Goal: Information Seeking & Learning: Find specific fact

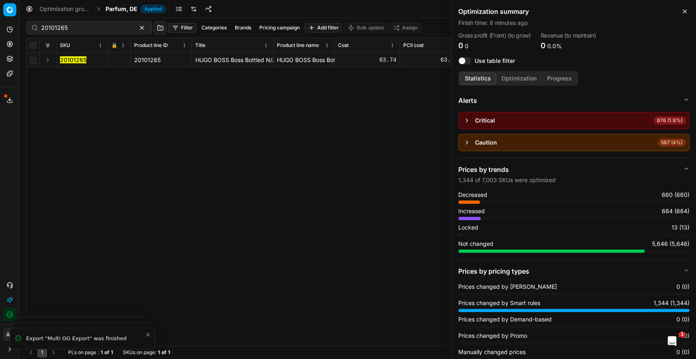
scroll to position [45, 0]
click at [125, 12] on span "Parfum, DE" at bounding box center [122, 9] width 32 height 8
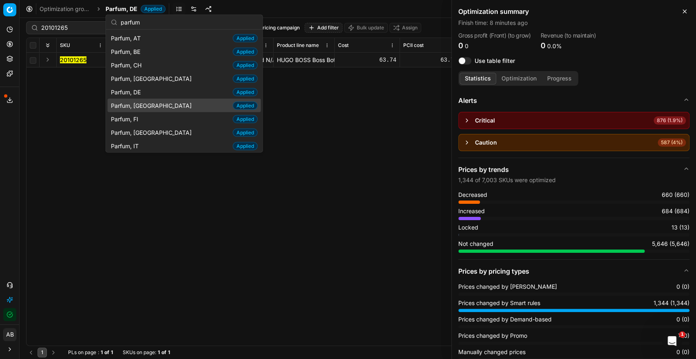
scroll to position [40, 0]
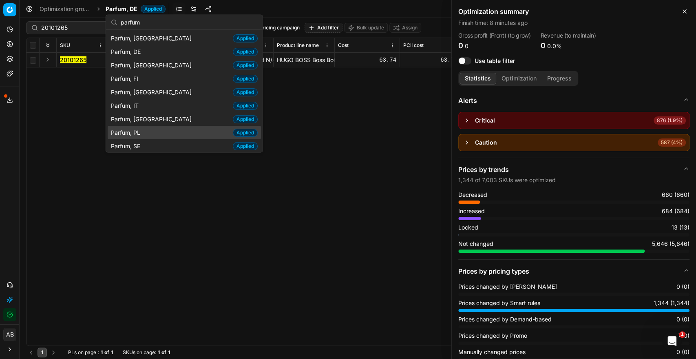
type input "parfum"
drag, startPoint x: 144, startPoint y: 128, endPoint x: 139, endPoint y: 134, distance: 7.8
click at [144, 128] on div "Parfum, PL Applied" at bounding box center [184, 132] width 153 height 13
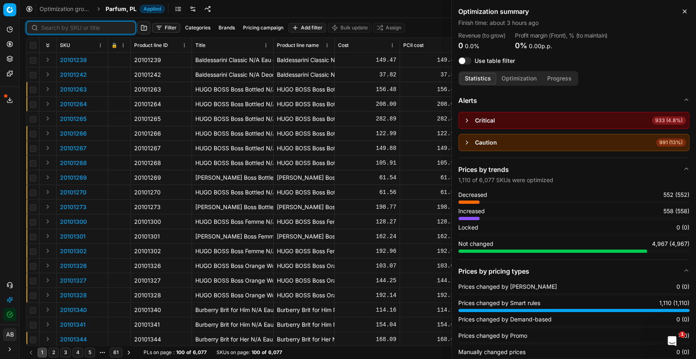
click at [42, 28] on input at bounding box center [85, 28] width 89 height 8
paste input "80020517-50"
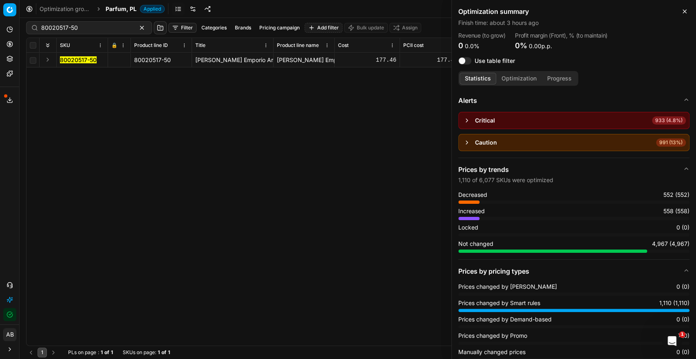
click at [78, 57] on mark "80020517-50" at bounding box center [78, 59] width 37 height 7
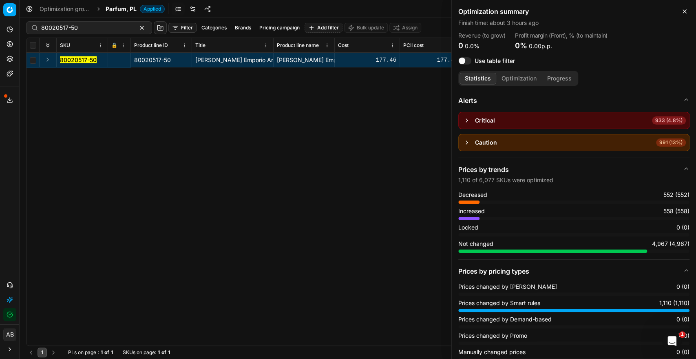
click at [76, 60] on mark "80020517-50" at bounding box center [78, 59] width 37 height 7
click at [684, 12] on icon "button" at bounding box center [685, 11] width 7 height 7
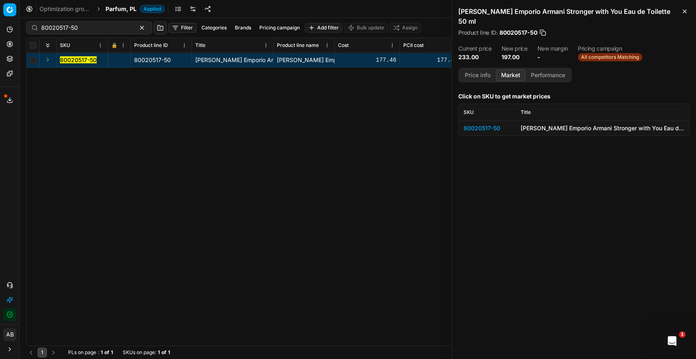
click at [84, 60] on mark "80020517-50" at bounding box center [78, 59] width 37 height 7
click at [489, 126] on div "80020517-50" at bounding box center [487, 128] width 47 height 8
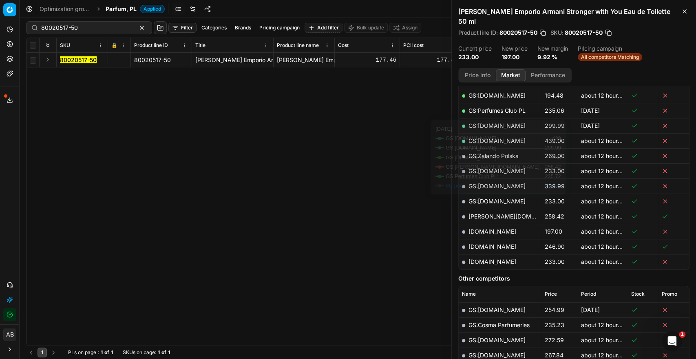
scroll to position [181, 0]
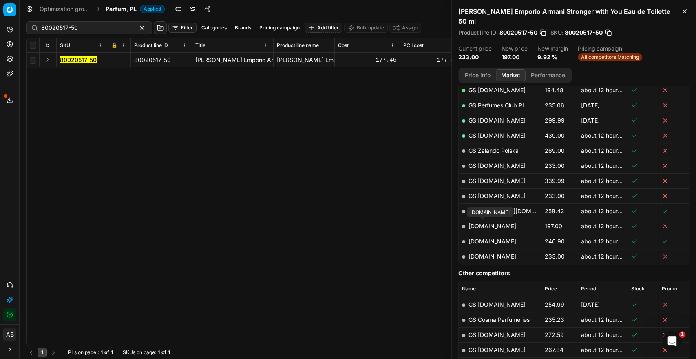
click at [492, 223] on link "[DOMAIN_NAME]" at bounding box center [493, 225] width 48 height 7
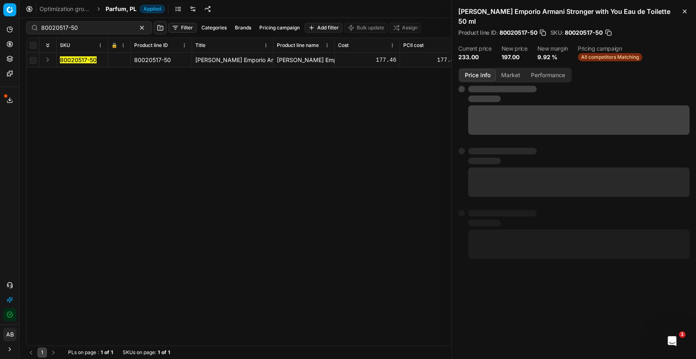
click at [474, 71] on button "Price info" at bounding box center [478, 75] width 36 height 12
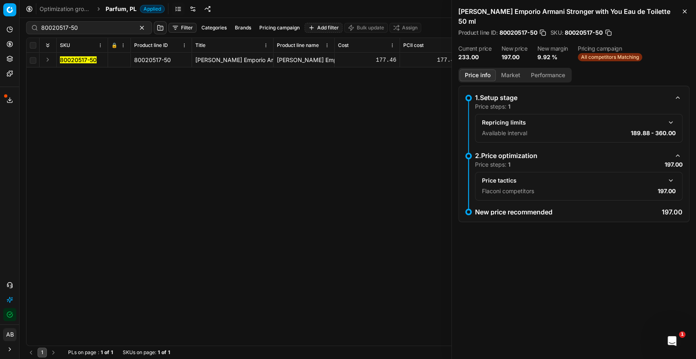
click at [669, 180] on button "button" at bounding box center [671, 180] width 10 height 10
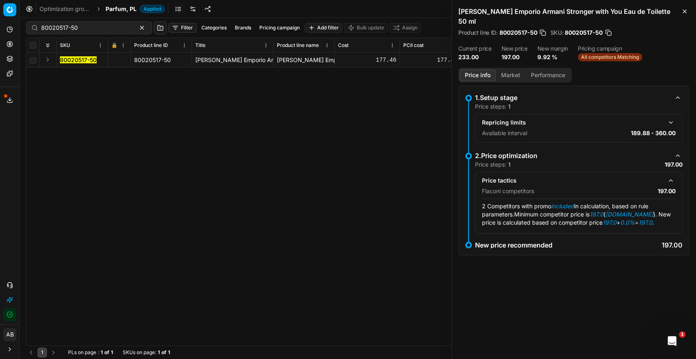
click at [517, 74] on button "Market" at bounding box center [511, 75] width 30 height 12
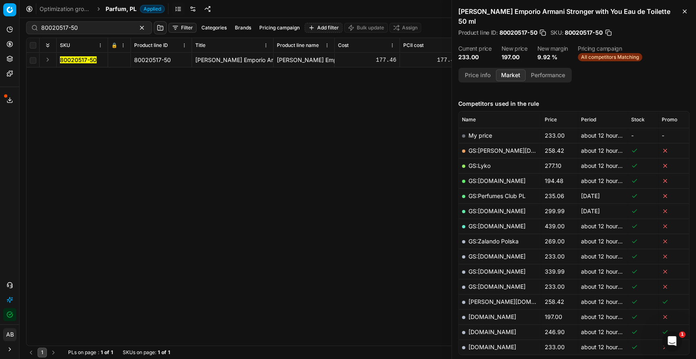
scroll to position [136, 0]
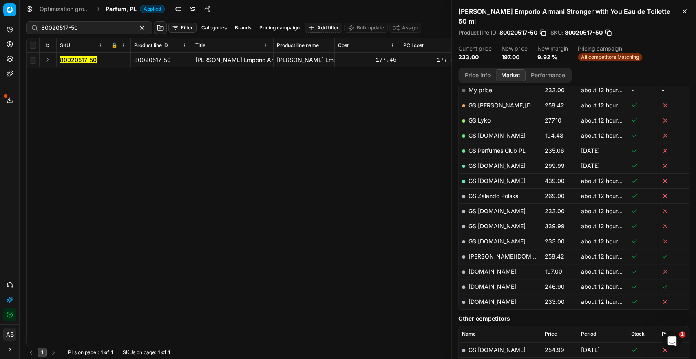
drag, startPoint x: 542, startPoint y: 33, endPoint x: 35, endPoint y: 44, distance: 507.5
click at [542, 33] on button "button" at bounding box center [543, 33] width 8 height 8
drag, startPoint x: 79, startPoint y: 26, endPoint x: -27, endPoint y: 29, distance: 106.1
click at [0, 29] on html "Pricing platform Analytics Pricing Product portfolio Templates Export service 2…" at bounding box center [348, 179] width 696 height 359
paste input "20150328"
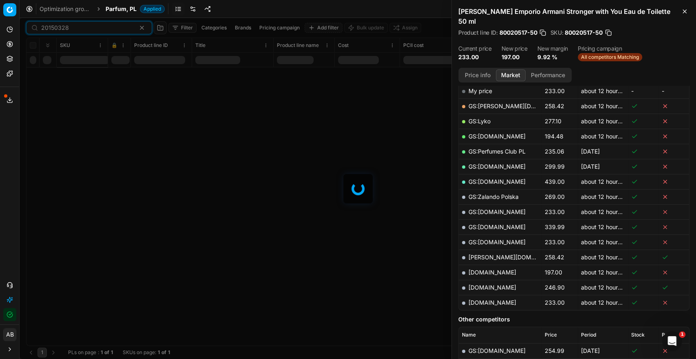
scroll to position [136, 0]
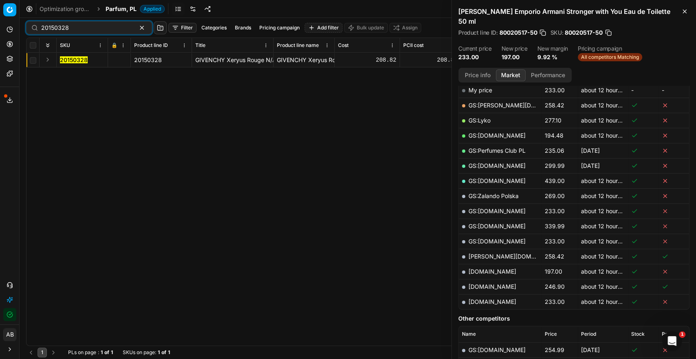
drag, startPoint x: 78, startPoint y: 58, endPoint x: 144, endPoint y: 53, distance: 65.8
click at [78, 58] on mark "20150328" at bounding box center [74, 59] width 28 height 7
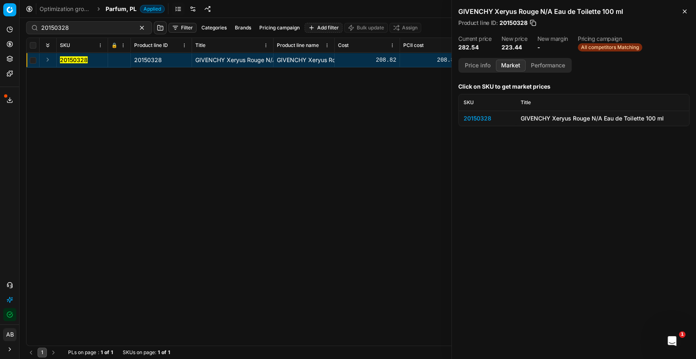
scroll to position [0, 0]
click at [482, 117] on div "20150328" at bounding box center [487, 118] width 47 height 8
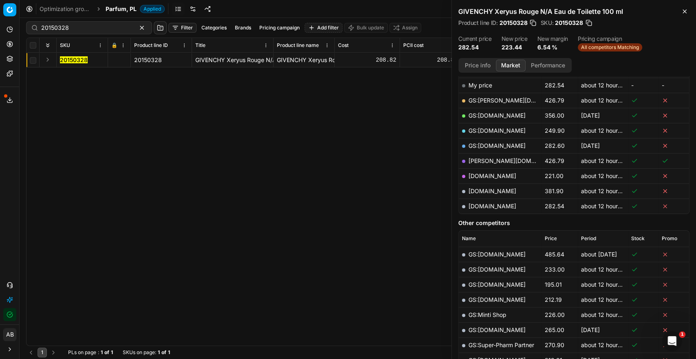
scroll to position [136, 0]
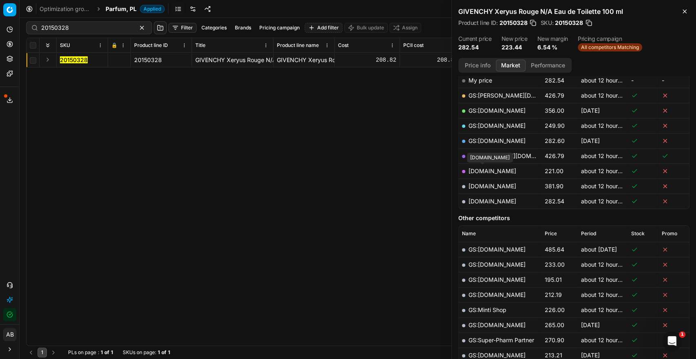
click at [487, 172] on link "[DOMAIN_NAME]" at bounding box center [493, 170] width 48 height 7
drag, startPoint x: 72, startPoint y: 27, endPoint x: -2, endPoint y: 27, distance: 74.2
click at [0, 27] on html "Pricing platform Analytics Pricing Product portfolio Templates Export service 2…" at bounding box center [348, 179] width 696 height 359
paste input "90005183-0007761"
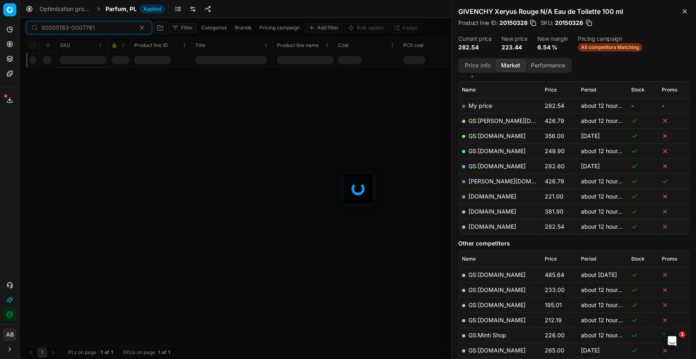
scroll to position [136, 0]
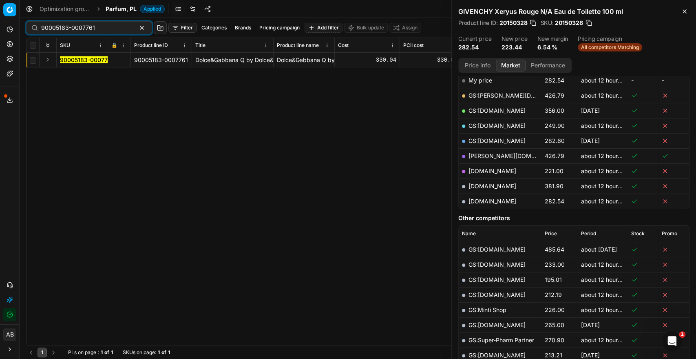
click at [86, 59] on mark "90005183-0007761" at bounding box center [87, 59] width 54 height 7
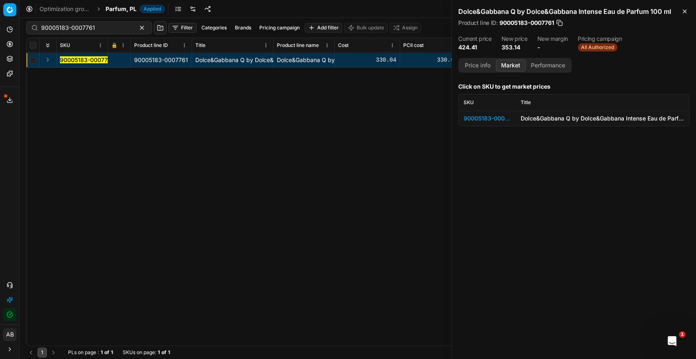
scroll to position [0, 0]
click at [478, 120] on div "90005183-0007761" at bounding box center [487, 118] width 47 height 8
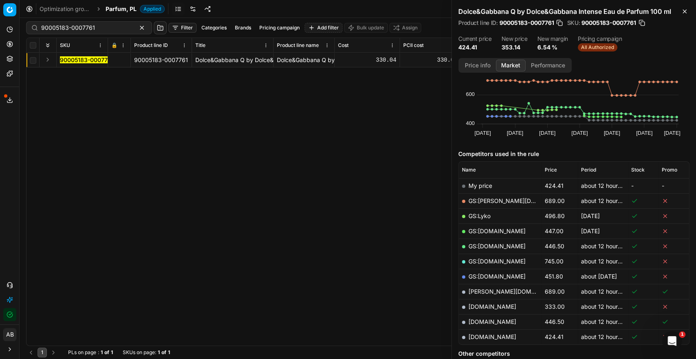
scroll to position [136, 0]
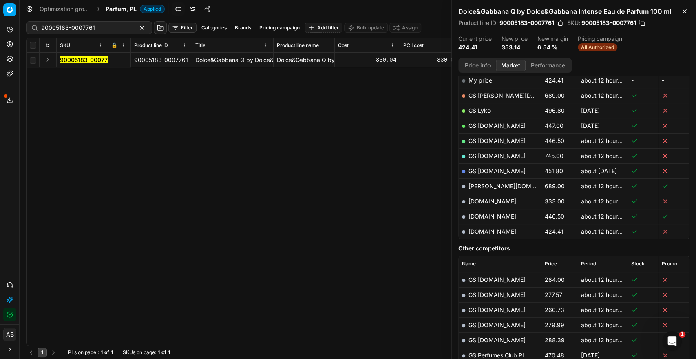
click at [486, 199] on link "[DOMAIN_NAME]" at bounding box center [493, 200] width 48 height 7
drag, startPoint x: 99, startPoint y: 24, endPoint x: -11, endPoint y: 29, distance: 110.6
click at [0, 29] on html "Pricing platform Analytics Pricing Product portfolio Templates Export service 2…" at bounding box center [348, 179] width 696 height 359
paste input "80027472-50"
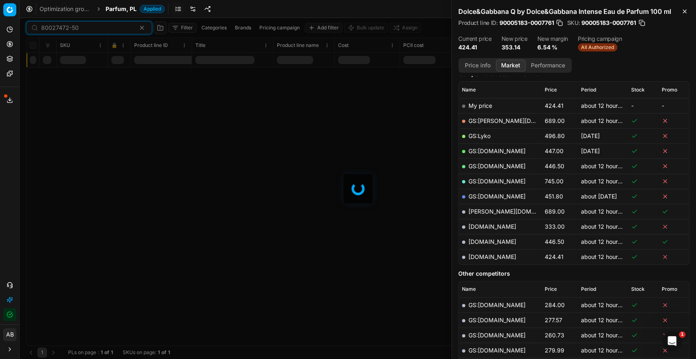
scroll to position [136, 0]
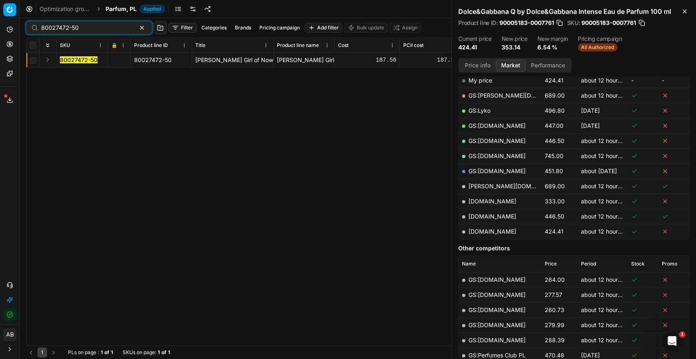
drag, startPoint x: 91, startPoint y: 60, endPoint x: 176, endPoint y: 58, distance: 84.9
click at [91, 59] on mark "80027472-50" at bounding box center [79, 59] width 38 height 7
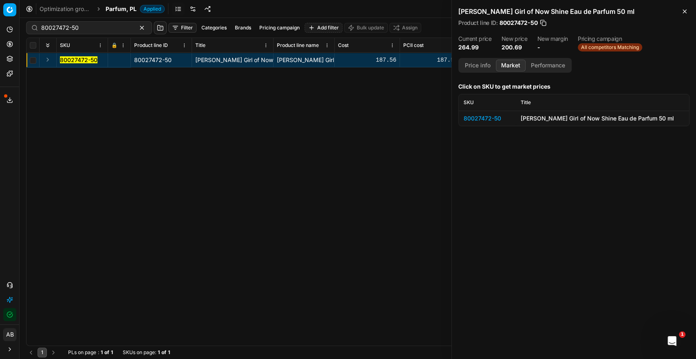
scroll to position [0, 0]
click at [466, 115] on div "80027472-50" at bounding box center [487, 118] width 47 height 8
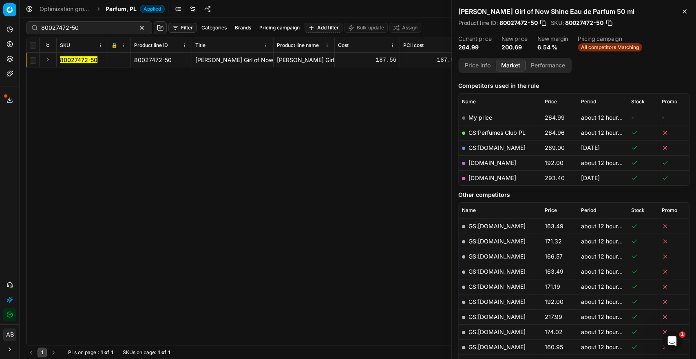
scroll to position [136, 0]
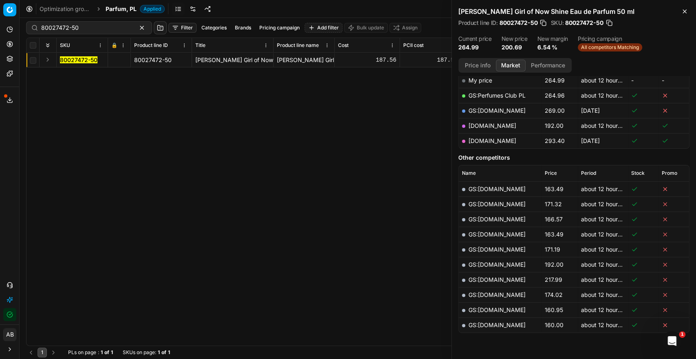
click at [488, 124] on link "[DOMAIN_NAME]" at bounding box center [493, 125] width 48 height 7
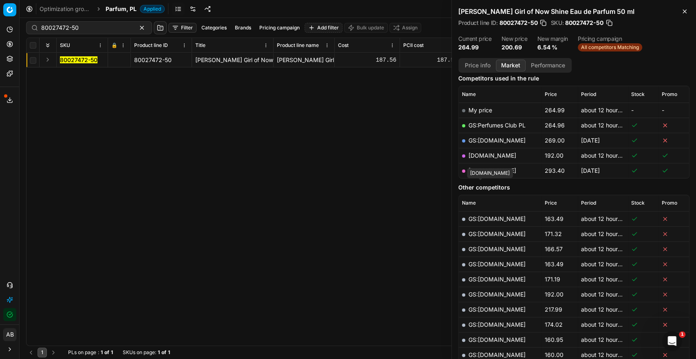
scroll to position [91, 0]
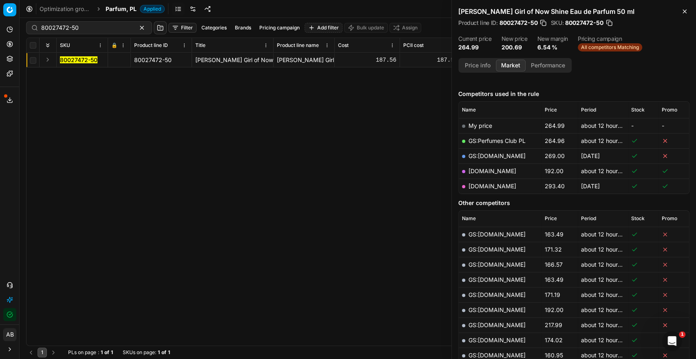
click at [349, 178] on div "80027472-50 80027472-50 [PERSON_NAME] Girl of Now Shine Eau de Parfum 50 ml [PE…" at bounding box center [358, 199] width 663 height 292
drag, startPoint x: 87, startPoint y: 29, endPoint x: 20, endPoint y: 30, distance: 67.3
click at [20, 30] on div "Pricing platform Analytics Pricing Product portfolio Templates Export service 2…" at bounding box center [348, 179] width 696 height 359
paste input "16451-8"
click at [78, 61] on mark "80016451-80" at bounding box center [78, 59] width 36 height 7
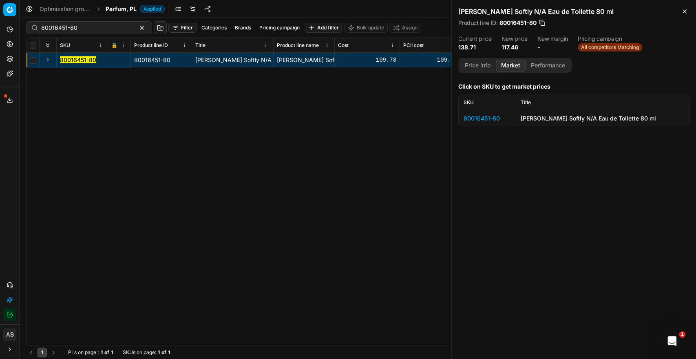
click at [480, 116] on div "80016451-80" at bounding box center [487, 118] width 47 height 8
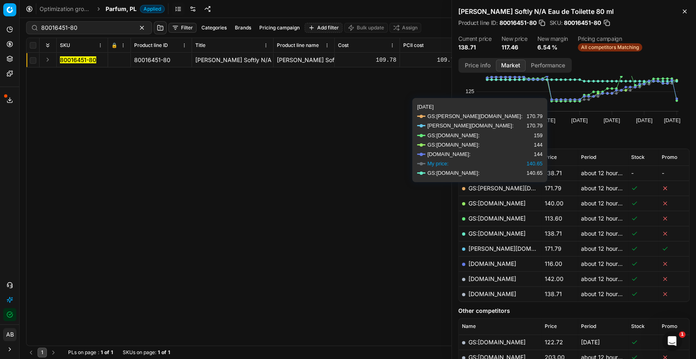
scroll to position [97, 0]
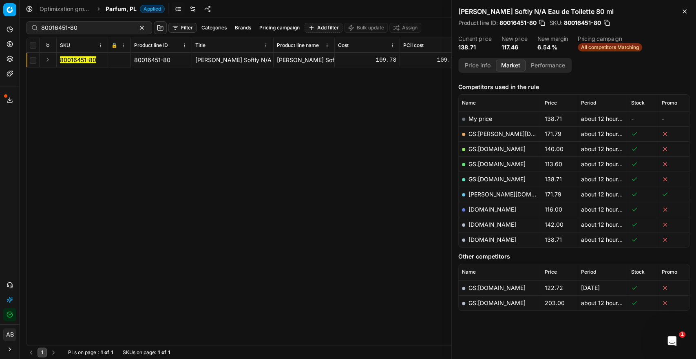
click at [485, 210] on link "[DOMAIN_NAME]" at bounding box center [493, 209] width 48 height 7
drag, startPoint x: 88, startPoint y: 29, endPoint x: 13, endPoint y: 28, distance: 74.6
click at [16, 27] on div "Pricing platform Analytics Pricing Product portfolio Templates Export service 2…" at bounding box center [348, 179] width 696 height 359
paste input "20102429"
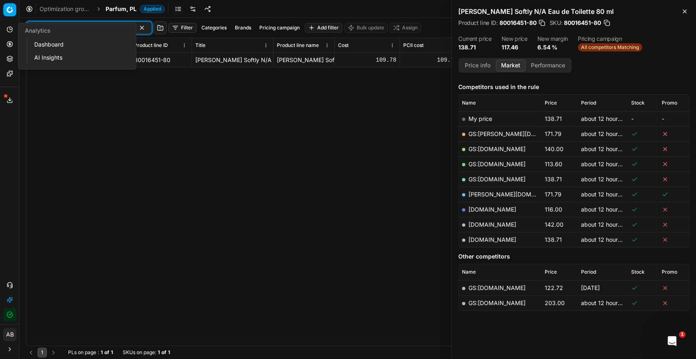
type input "20102429"
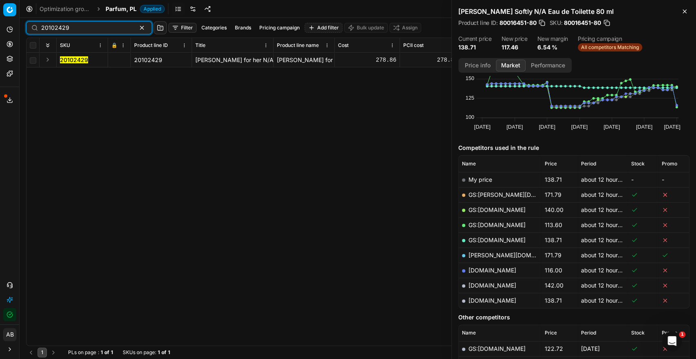
scroll to position [91, 0]
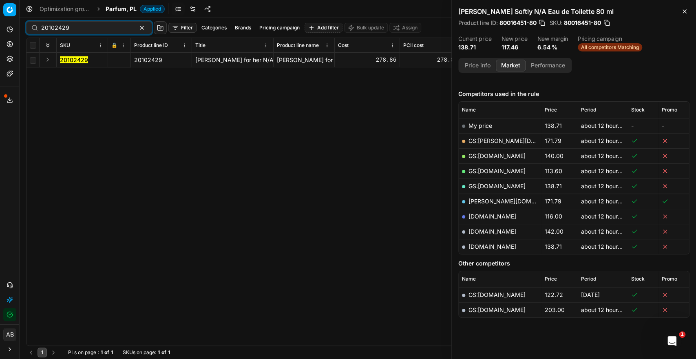
drag, startPoint x: 78, startPoint y: 61, endPoint x: 154, endPoint y: 82, distance: 78.6
click at [78, 61] on mark "20102429" at bounding box center [74, 59] width 28 height 7
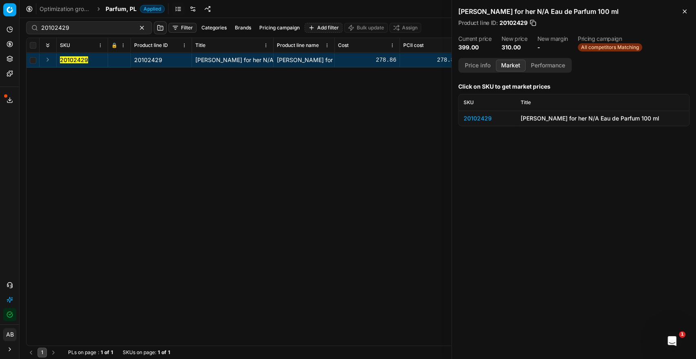
scroll to position [0, 0]
click at [485, 115] on div "20102429" at bounding box center [487, 118] width 47 height 8
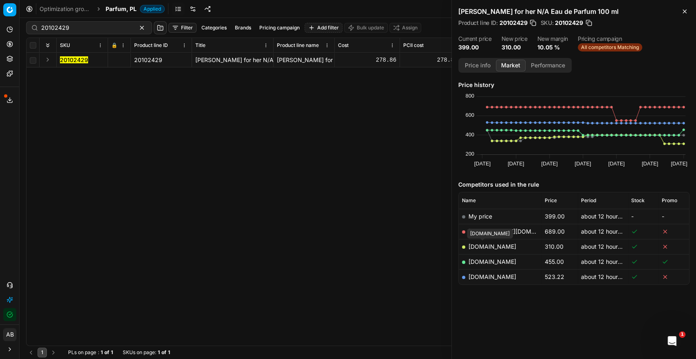
click at [487, 244] on link "[DOMAIN_NAME]" at bounding box center [493, 246] width 48 height 7
drag, startPoint x: 80, startPoint y: 28, endPoint x: 33, endPoint y: 22, distance: 46.9
click at [33, 22] on div "20102429" at bounding box center [89, 27] width 126 height 13
